Goal: Download file/media

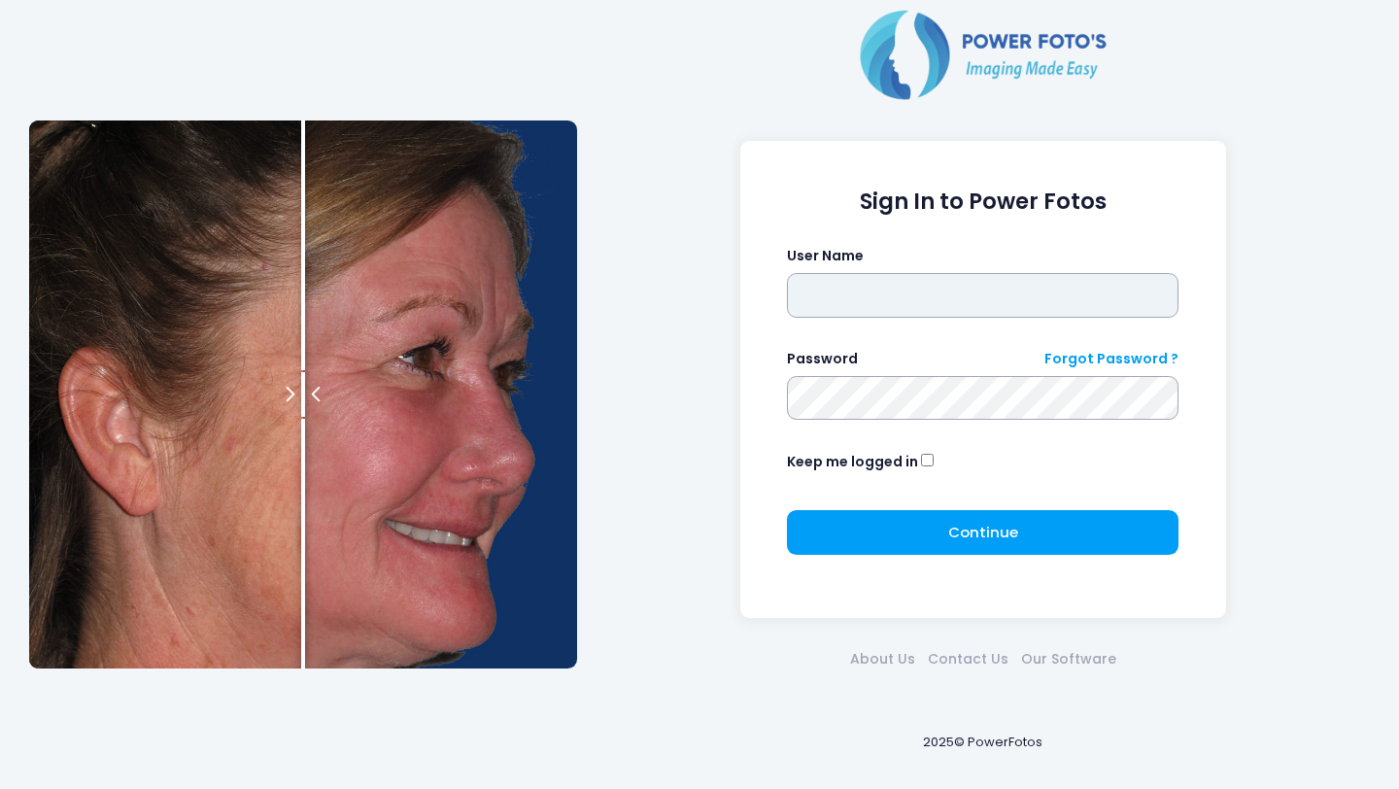
click at [960, 291] on input "text" at bounding box center [983, 295] width 392 height 45
type input "*********"
click button "submit" at bounding box center [0, 0] width 0 height 0
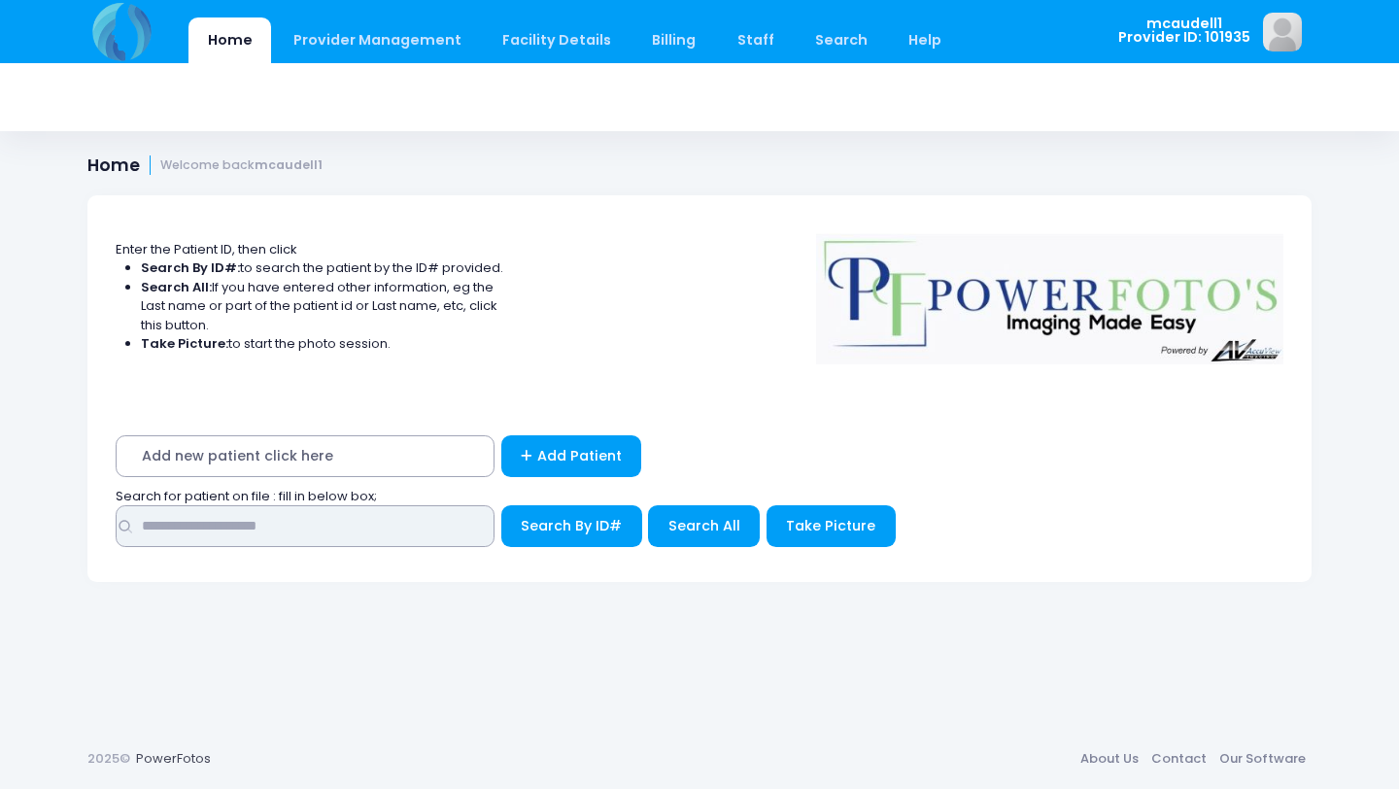
click at [350, 533] on input "text" at bounding box center [305, 526] width 379 height 42
type input "*********"
click at [501, 505] on button "Search By ID#" at bounding box center [571, 526] width 141 height 42
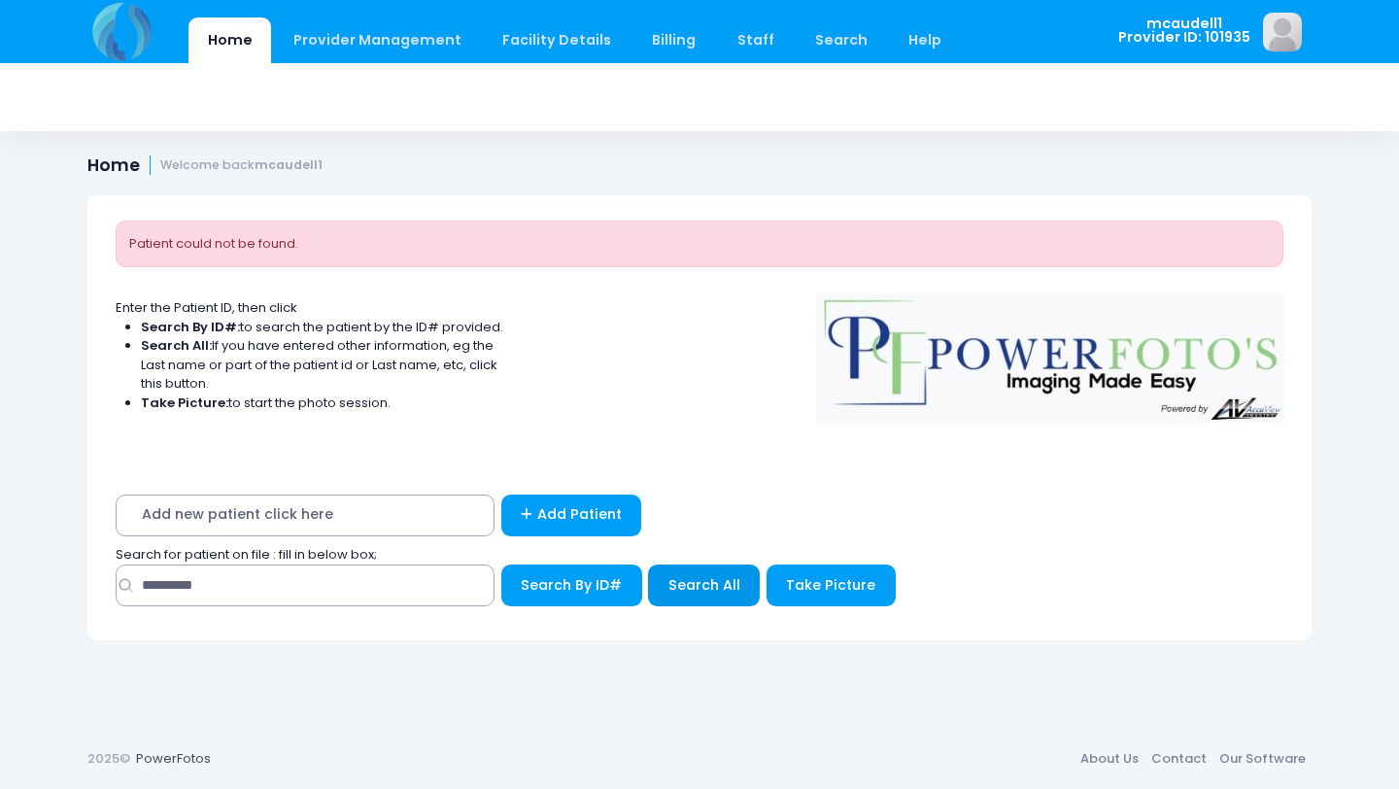
click at [695, 594] on span "Search All" at bounding box center [704, 584] width 72 height 19
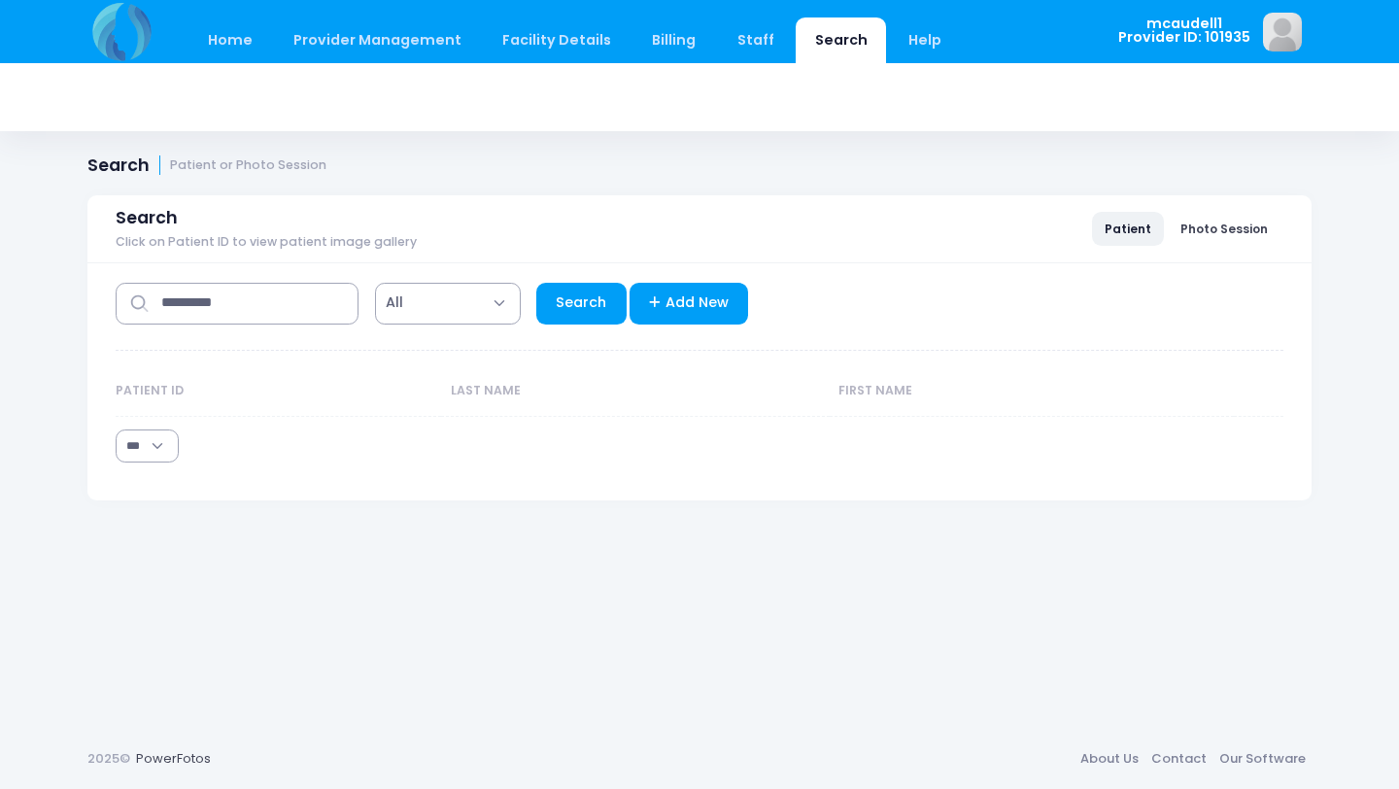
select select "***"
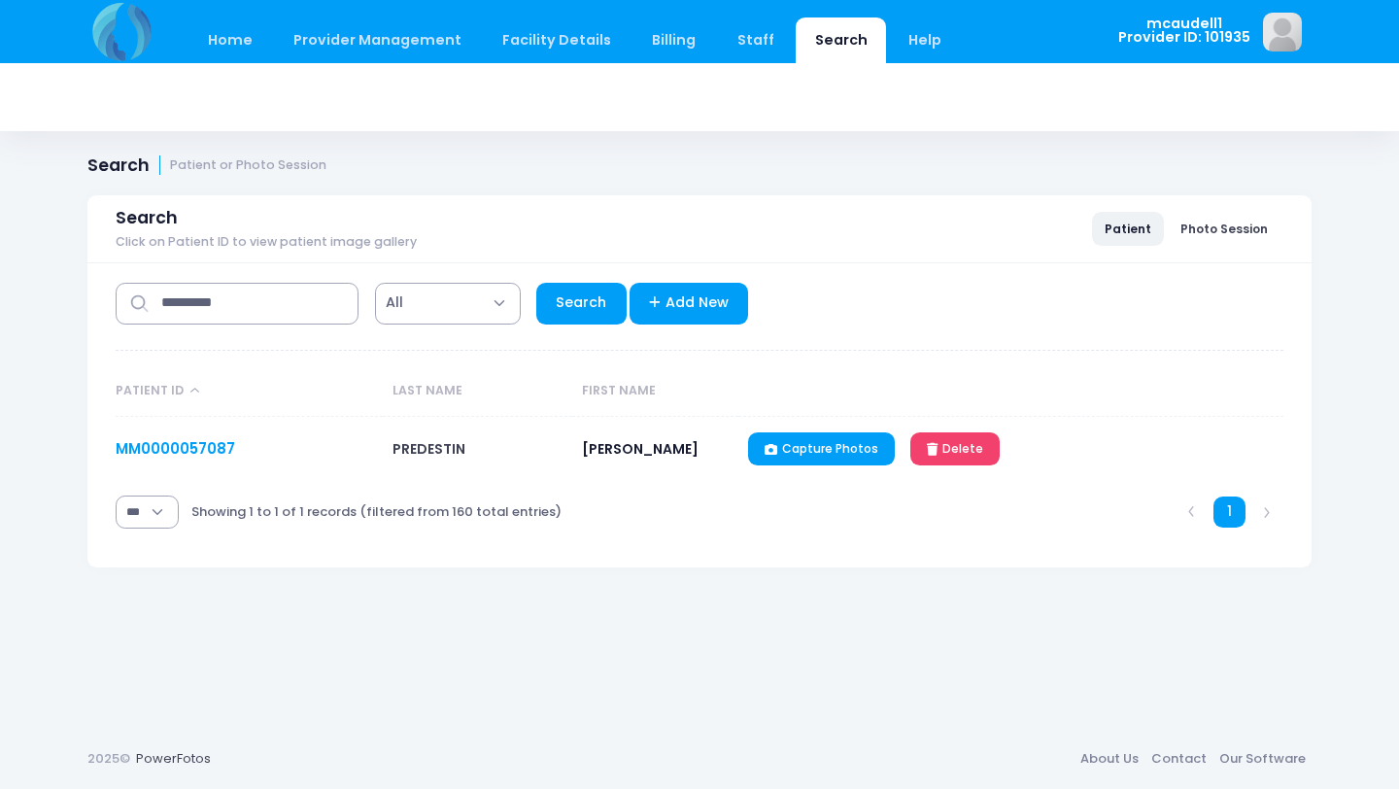
click at [223, 448] on link "MM0000057087" at bounding box center [176, 448] width 120 height 20
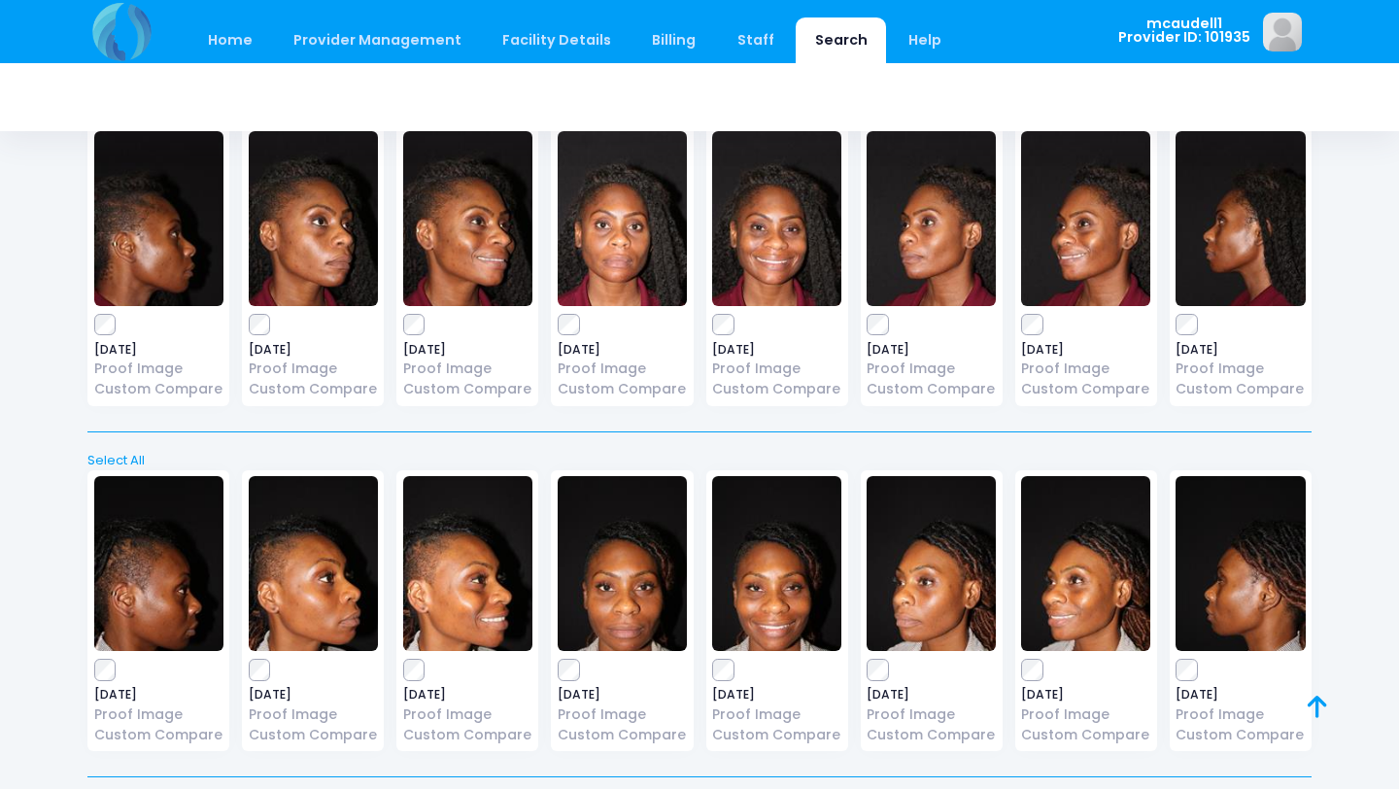
scroll to position [138, 0]
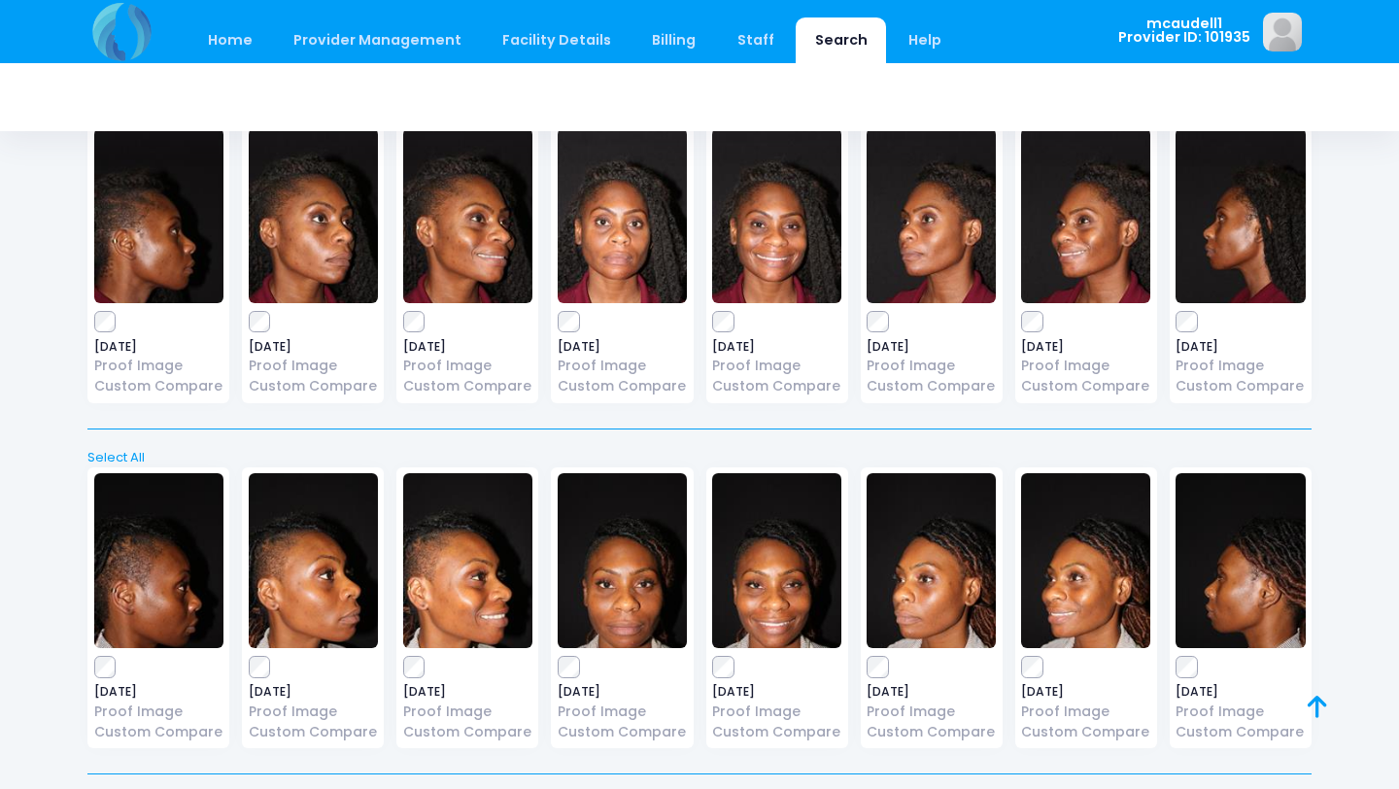
click at [580, 323] on label at bounding box center [622, 321] width 129 height 19
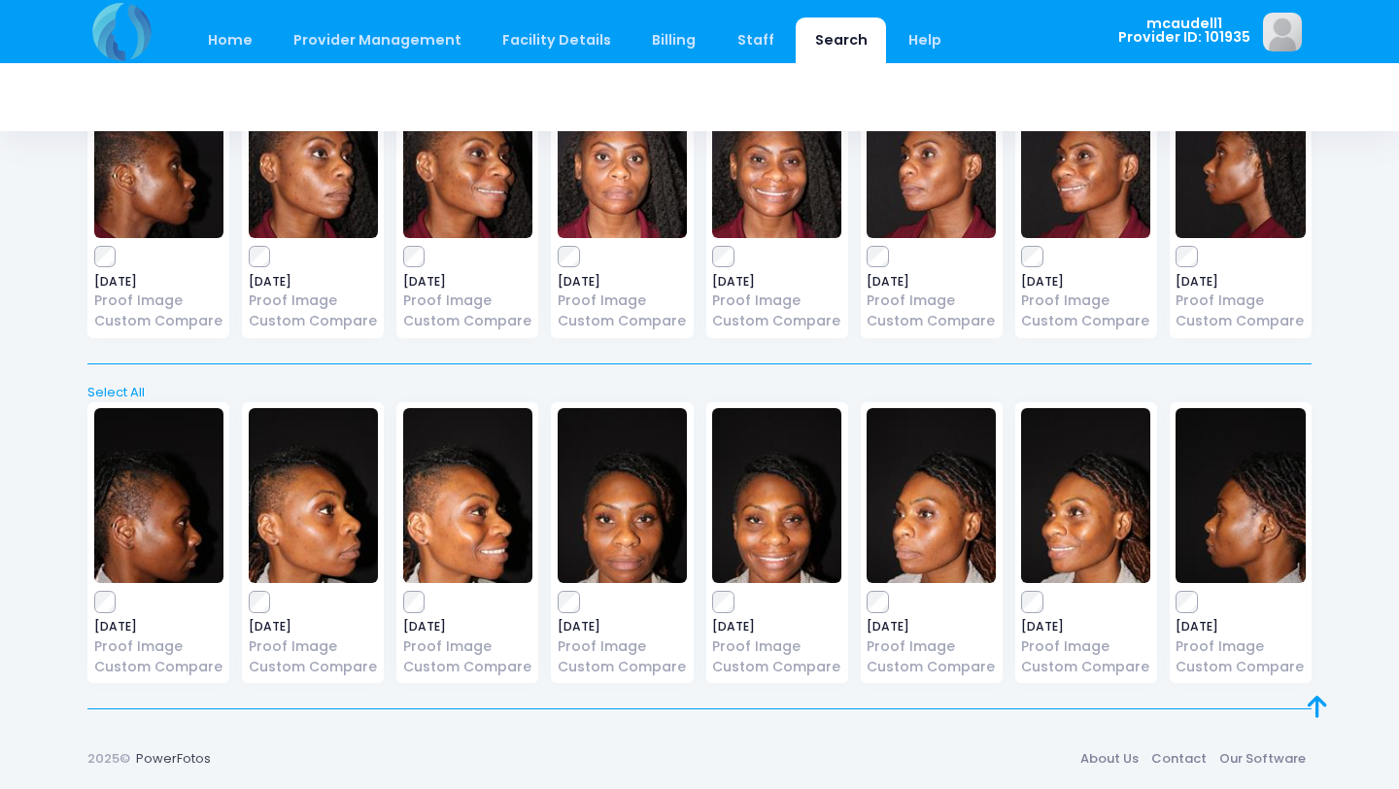
scroll to position [0, 0]
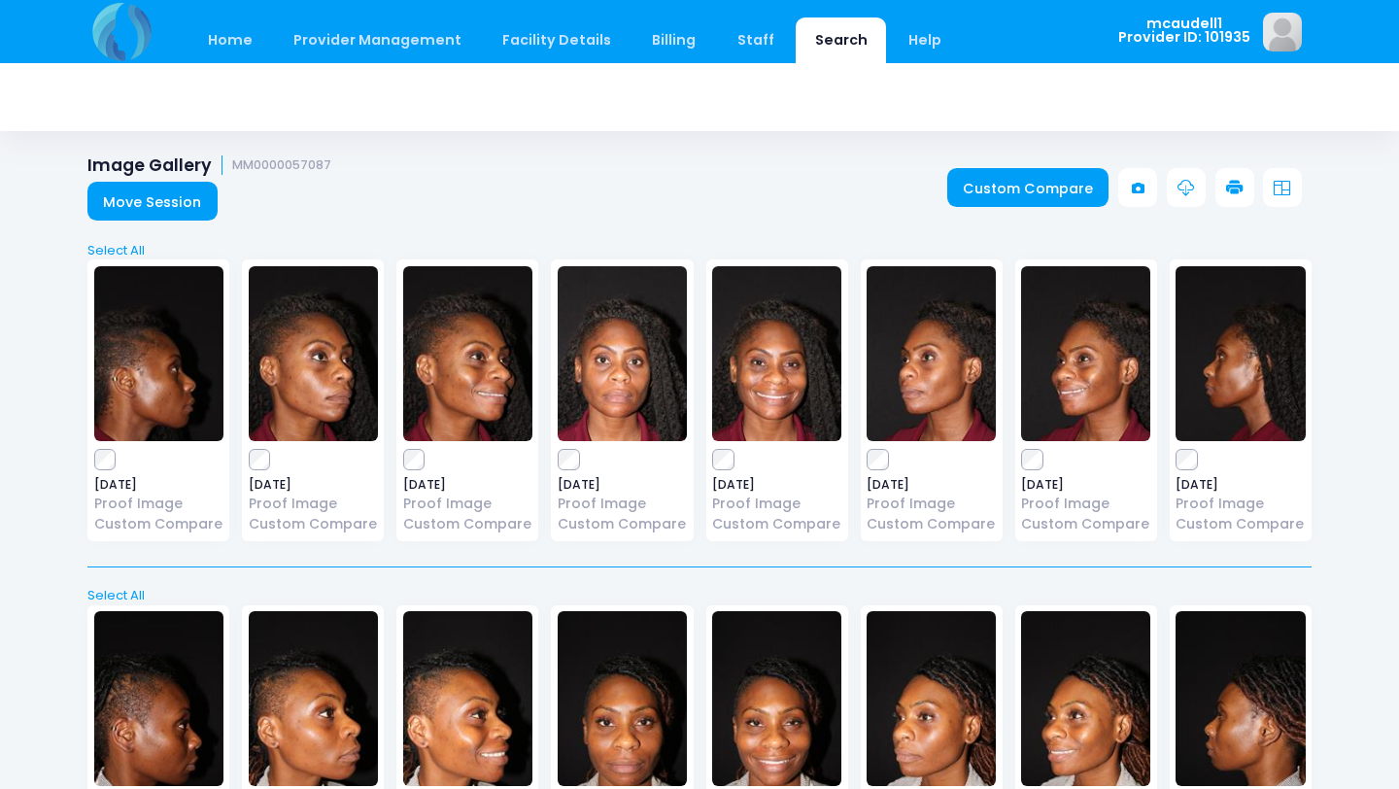
click at [1285, 178] on link at bounding box center [1282, 187] width 39 height 39
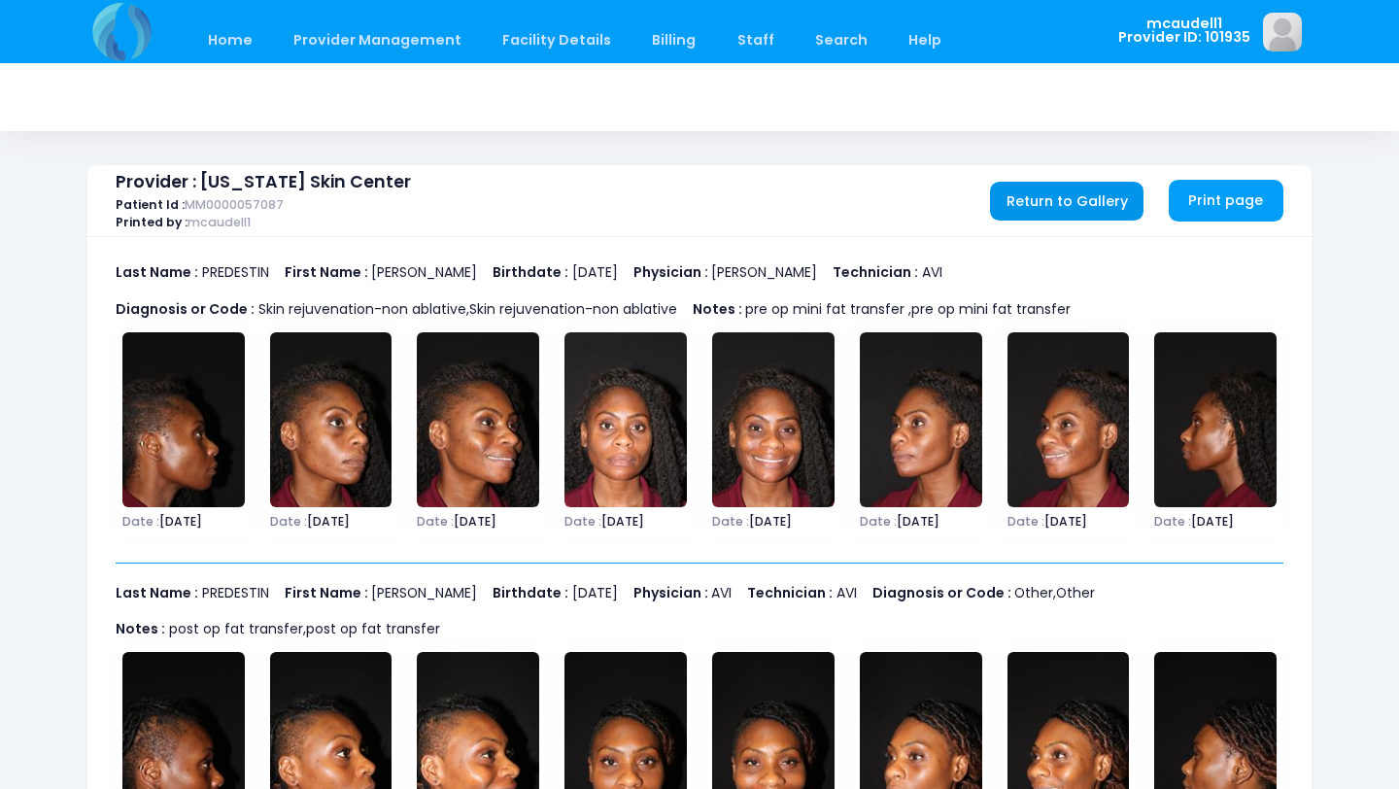
click at [1042, 218] on link "Return to Gallery" at bounding box center [1067, 201] width 154 height 39
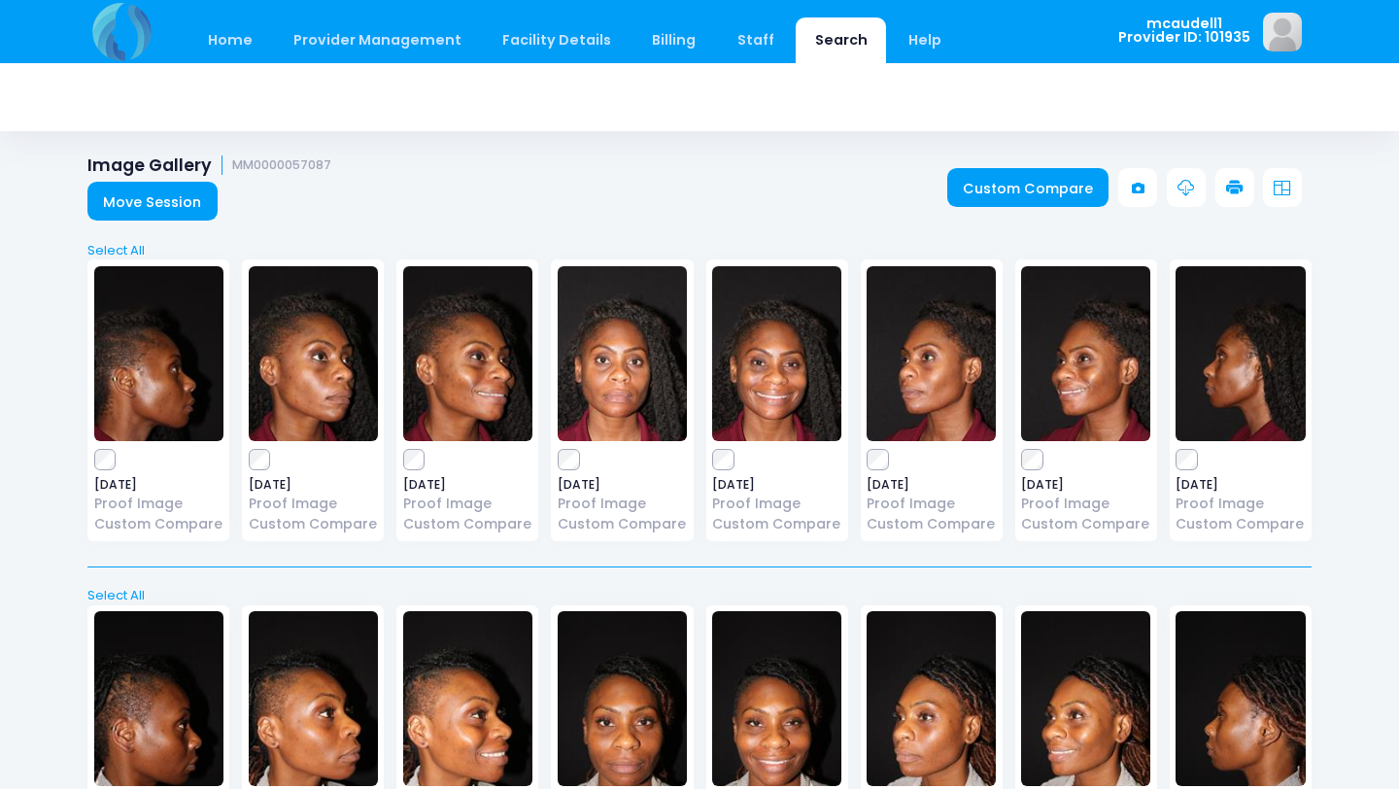
click at [1241, 191] on icon at bounding box center [1234, 188] width 17 height 17
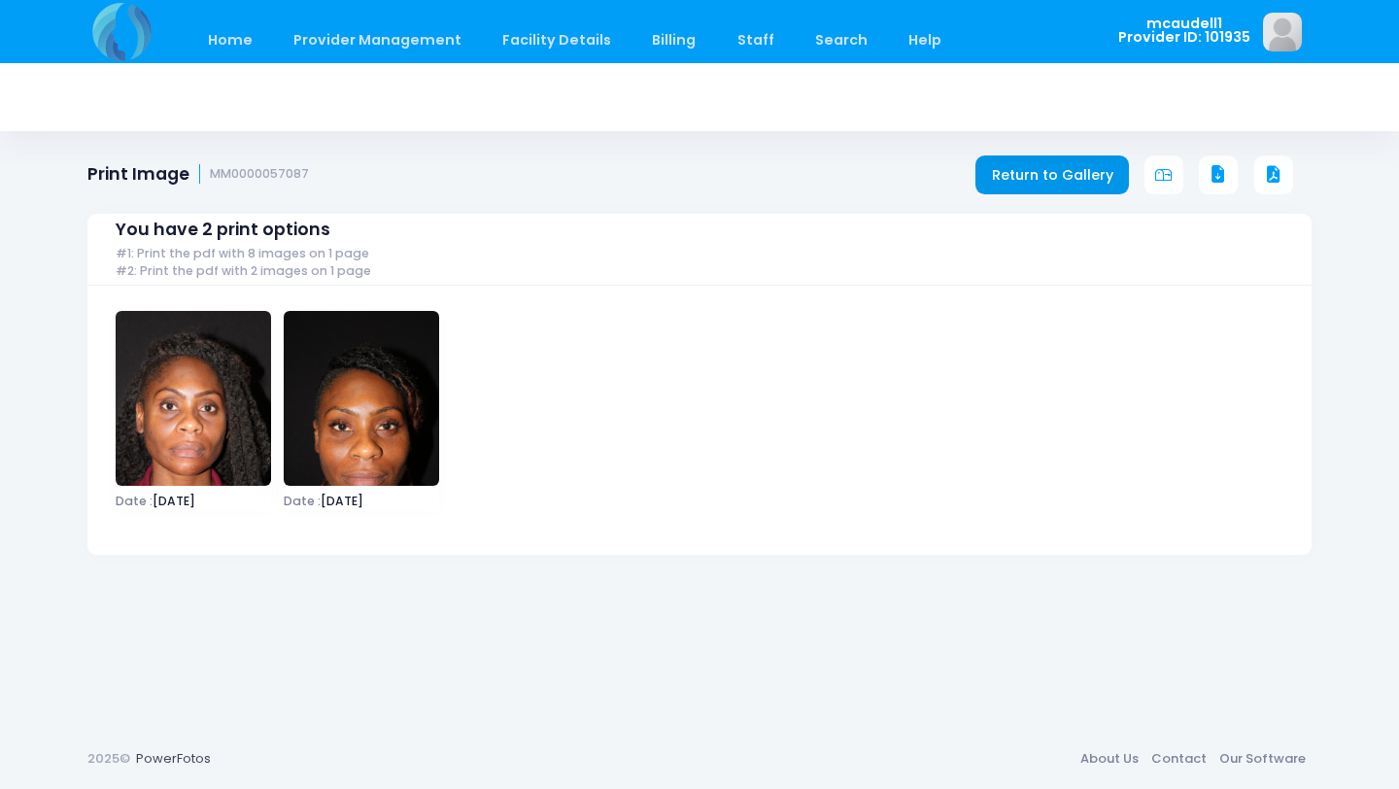
click at [1050, 168] on link "Return to Gallery" at bounding box center [1053, 174] width 154 height 39
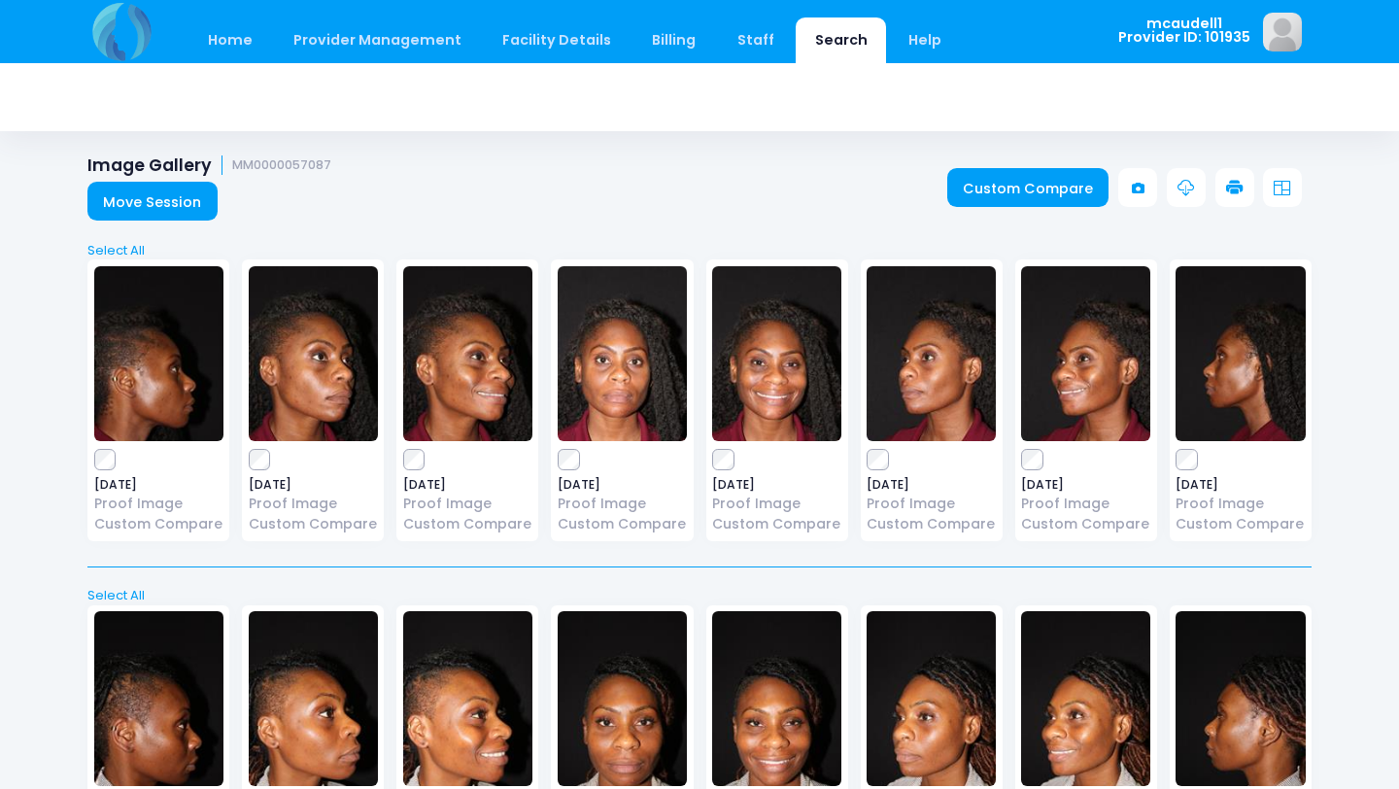
click at [1177, 183] on link at bounding box center [1186, 187] width 39 height 39
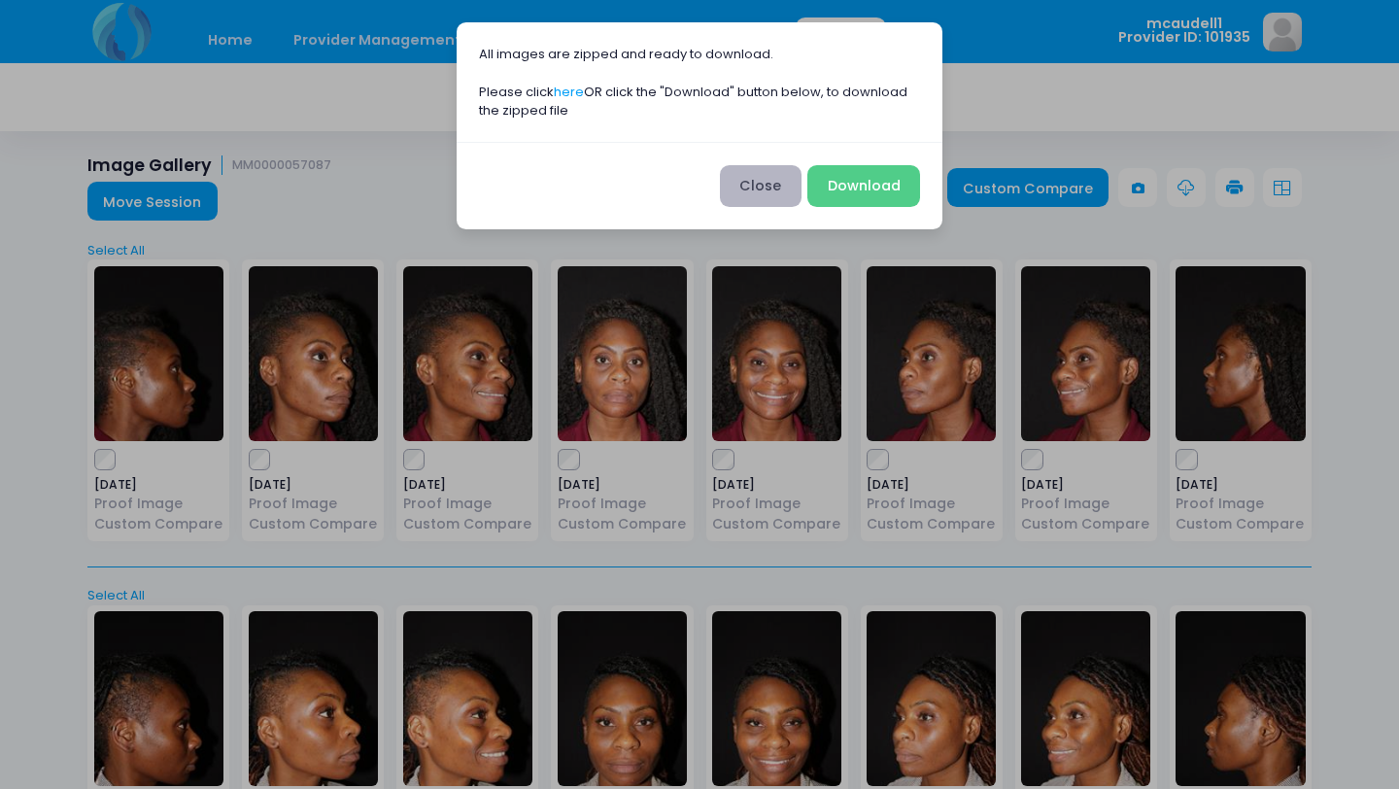
click at [777, 183] on button "Close" at bounding box center [761, 186] width 82 height 42
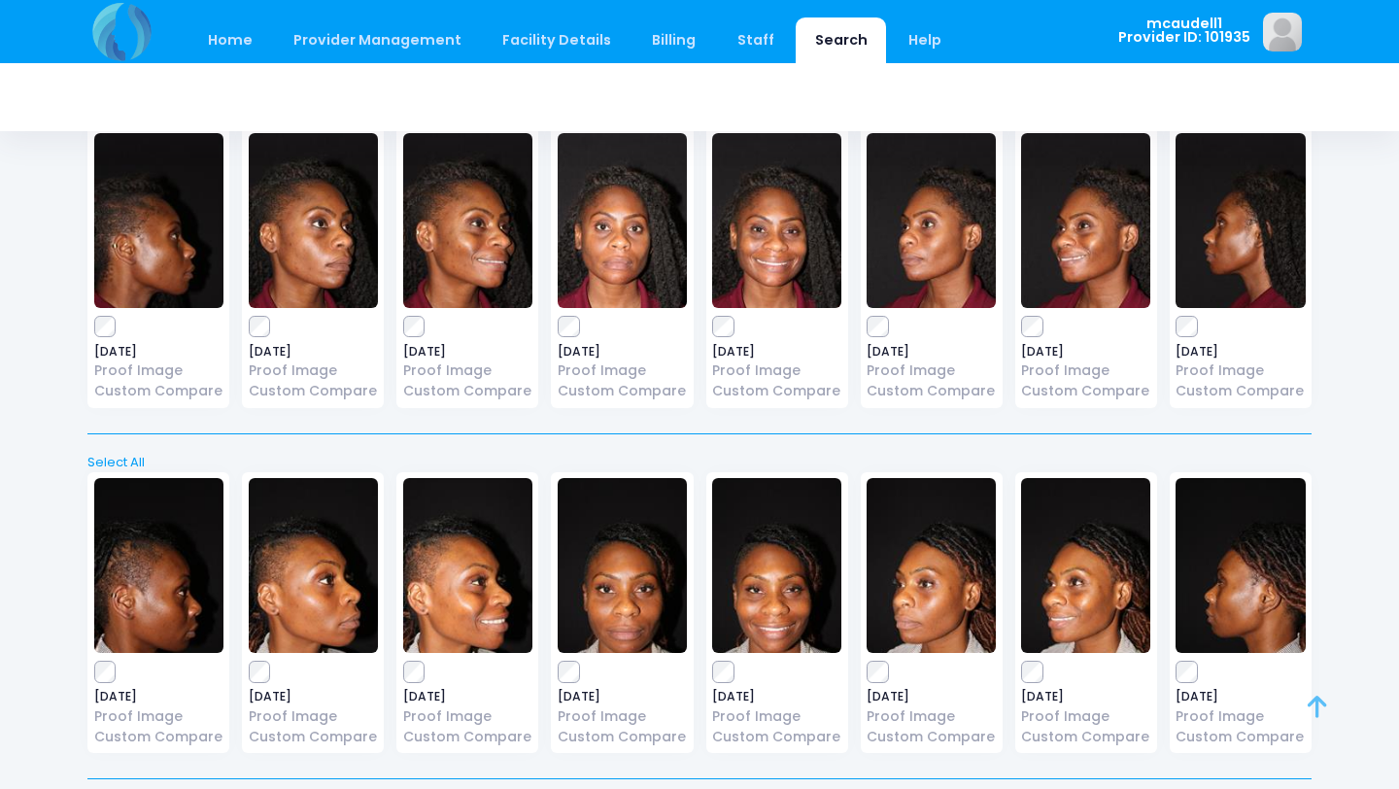
scroll to position [145, 0]
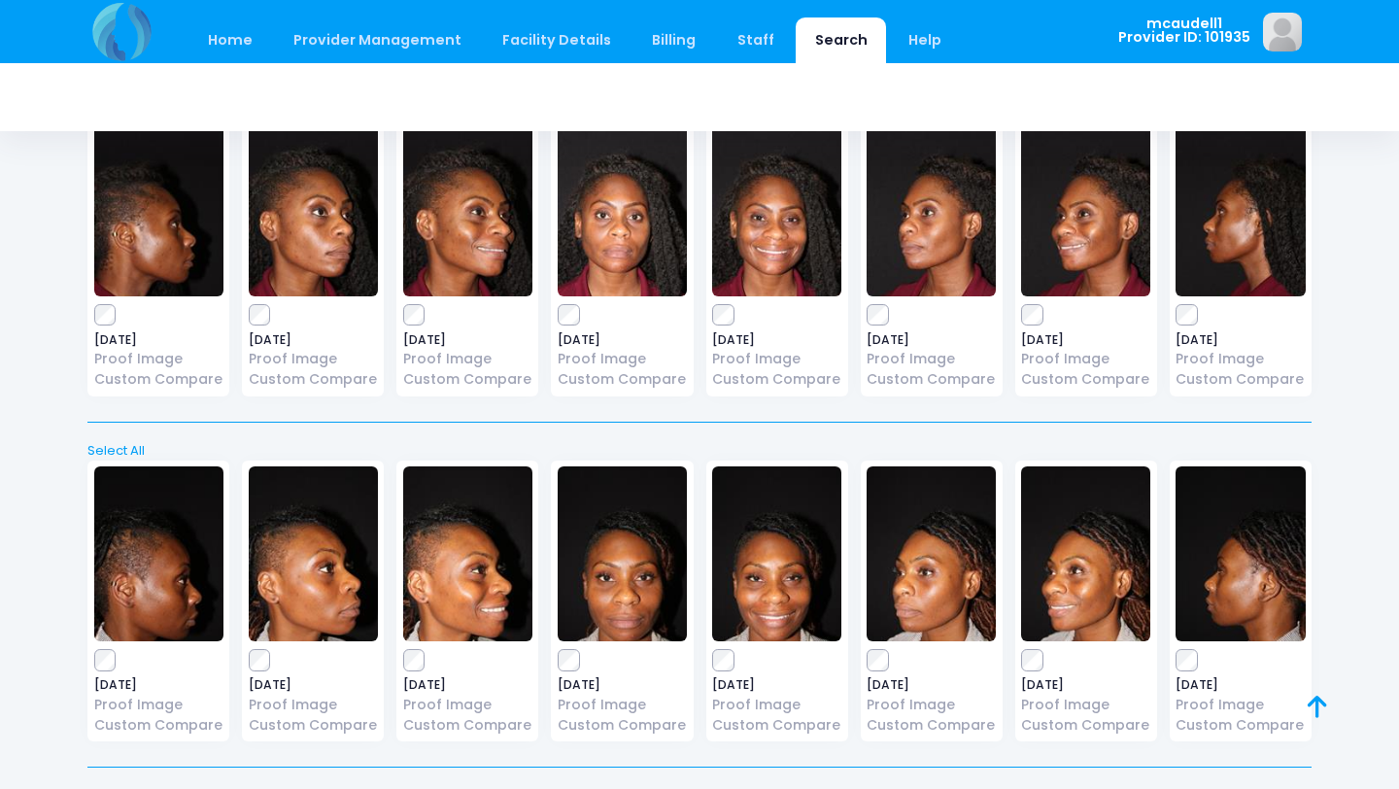
click at [1041, 327] on div "[DATE] Proof Image Custom Compare" at bounding box center [1086, 256] width 142 height 282
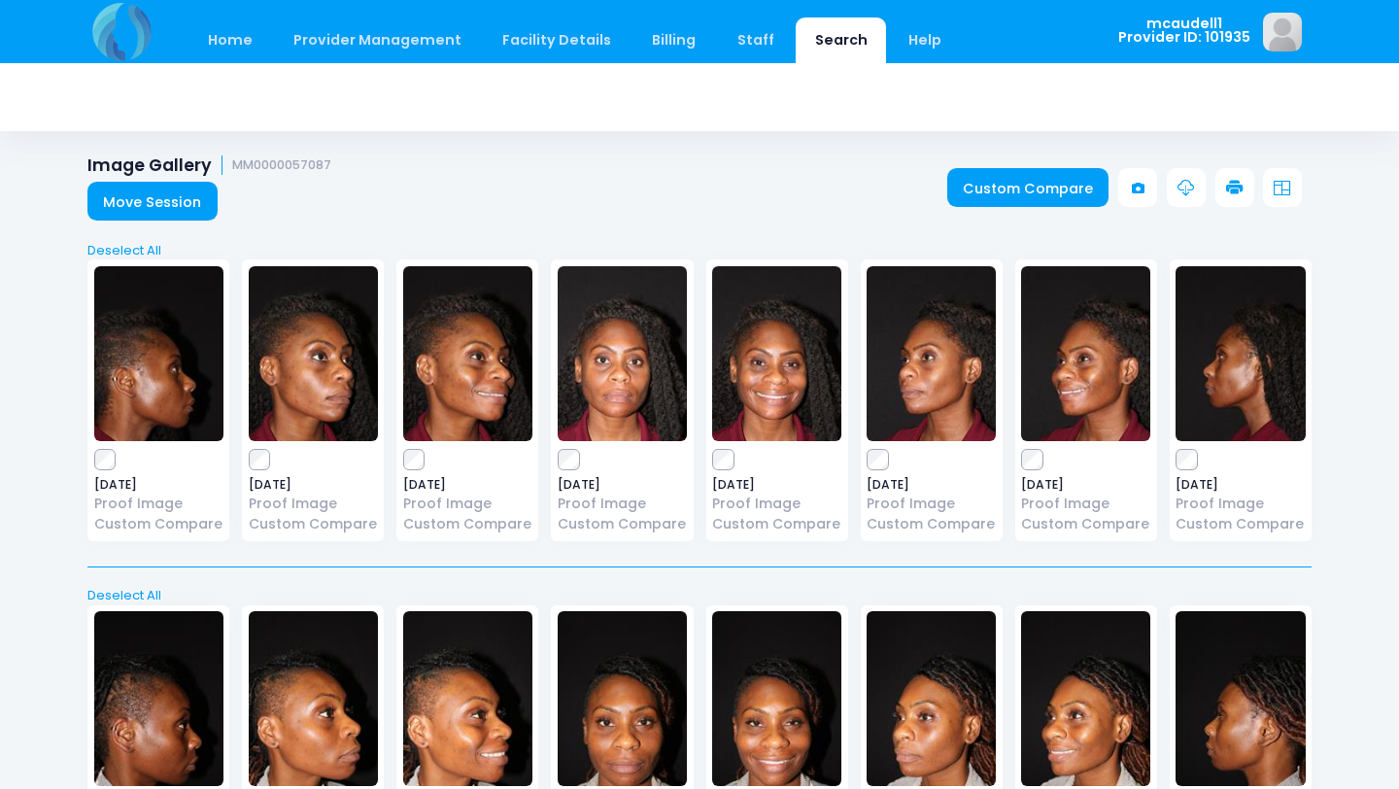
click at [1183, 184] on icon at bounding box center [1186, 188] width 17 height 17
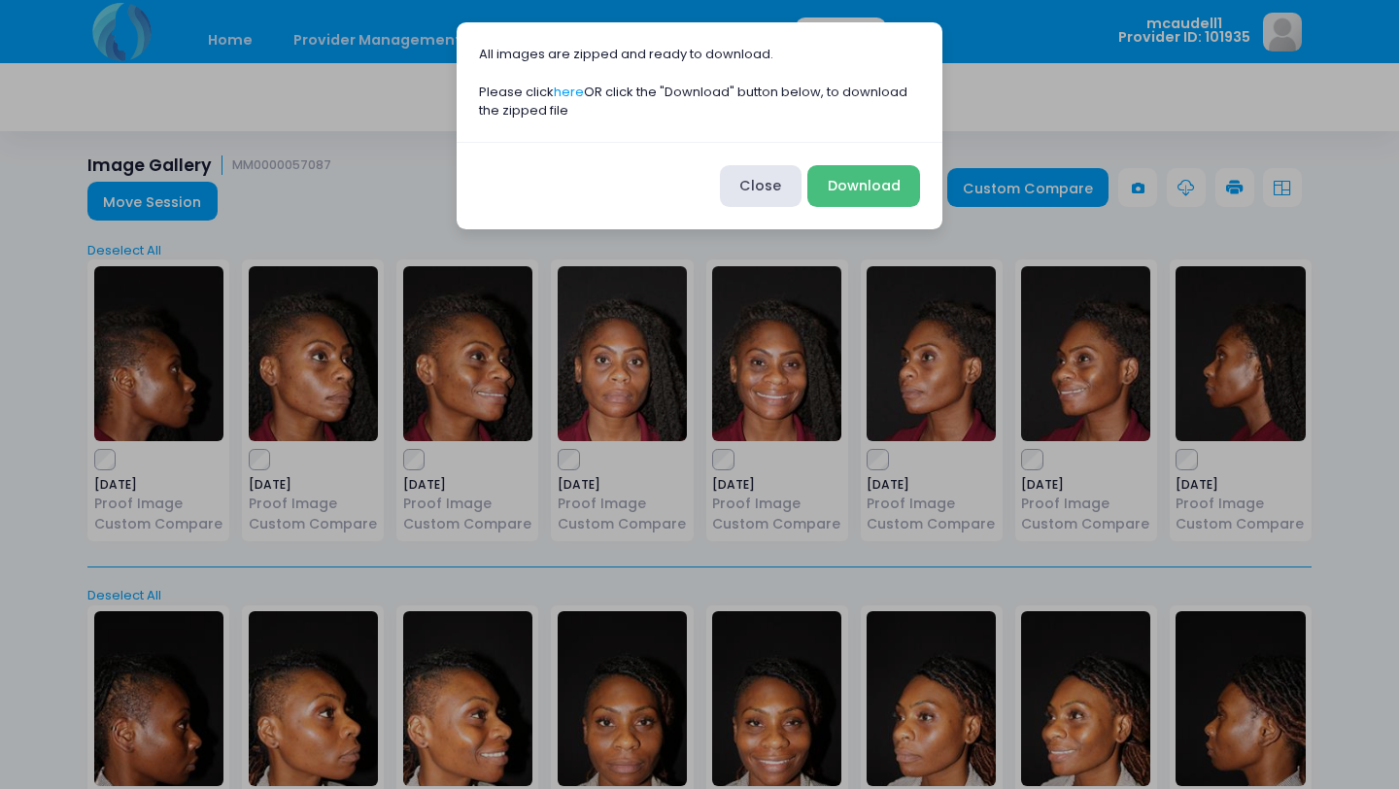
click at [862, 193] on button "Download" at bounding box center [863, 186] width 113 height 42
